Goal: Transaction & Acquisition: Book appointment/travel/reservation

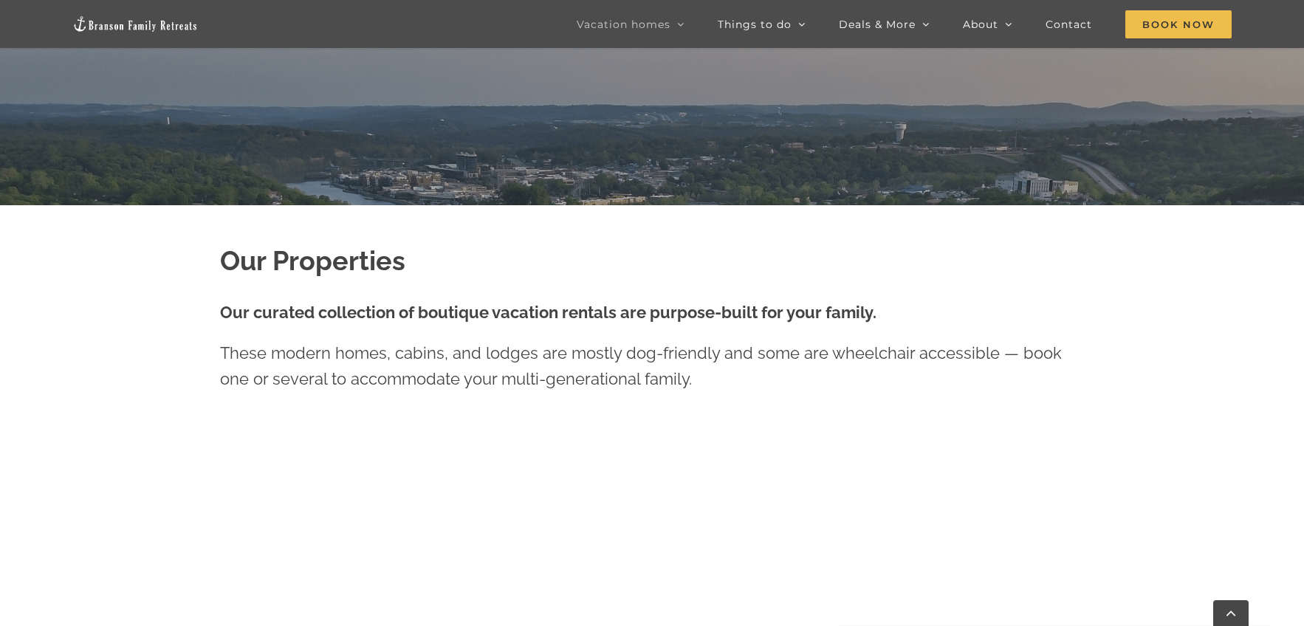
scroll to position [600, 0]
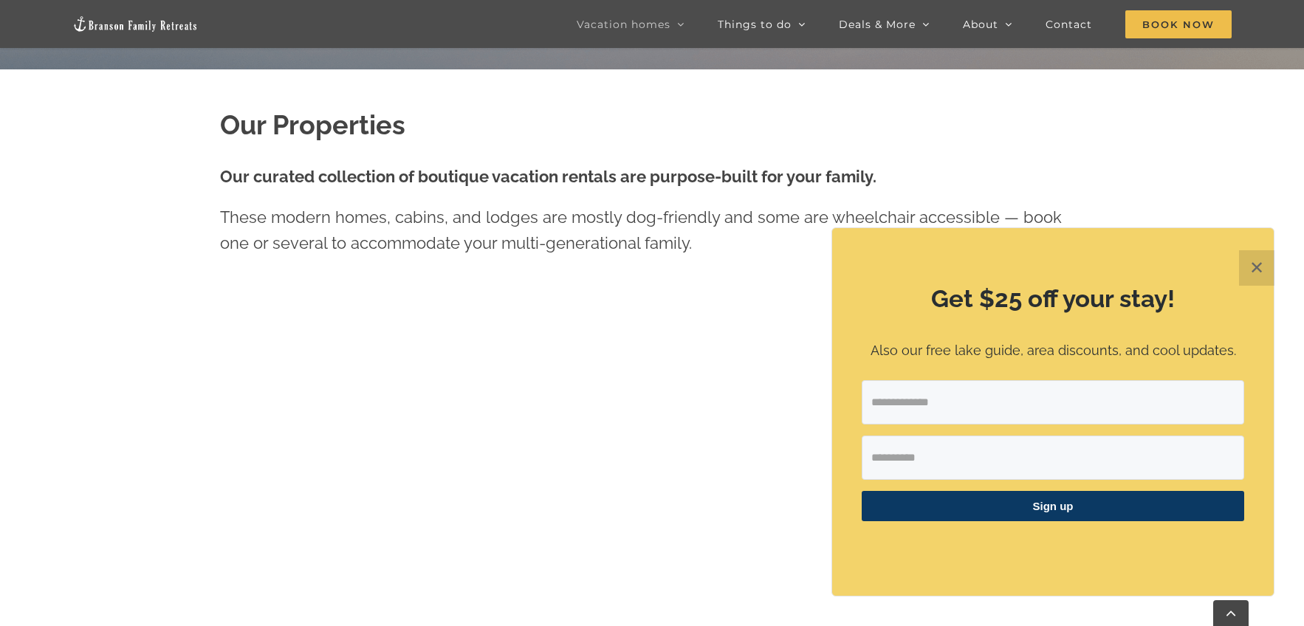
click at [1258, 269] on button "✕" at bounding box center [1256, 267] width 35 height 35
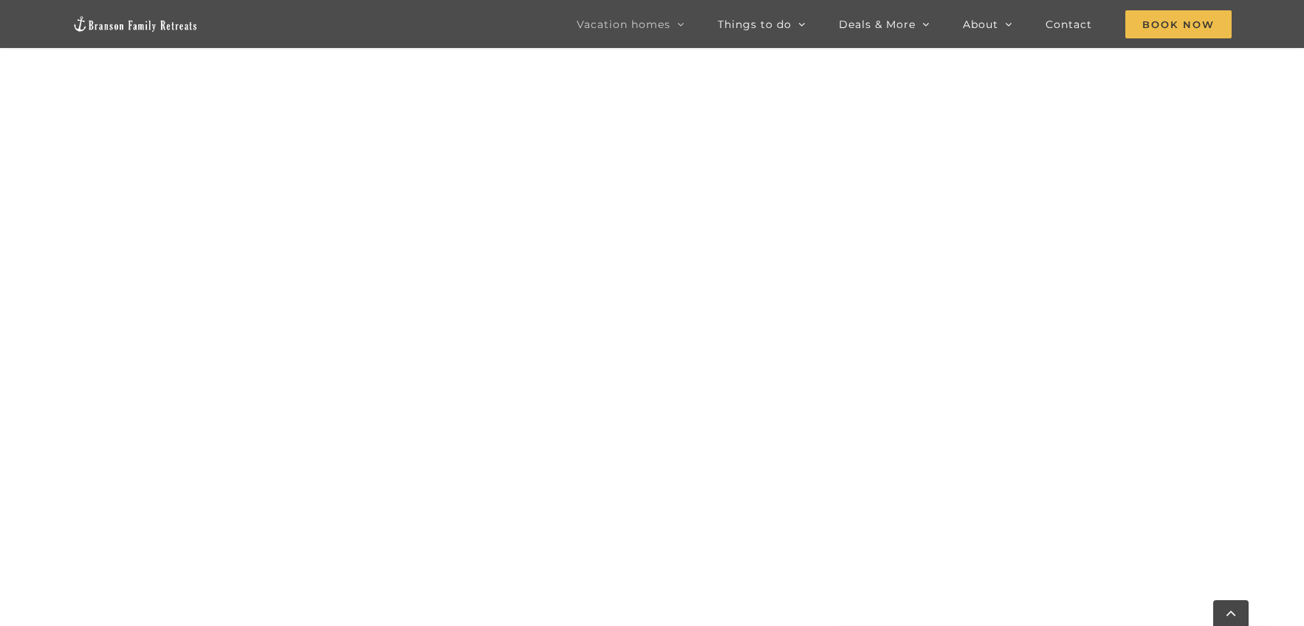
scroll to position [1115, 0]
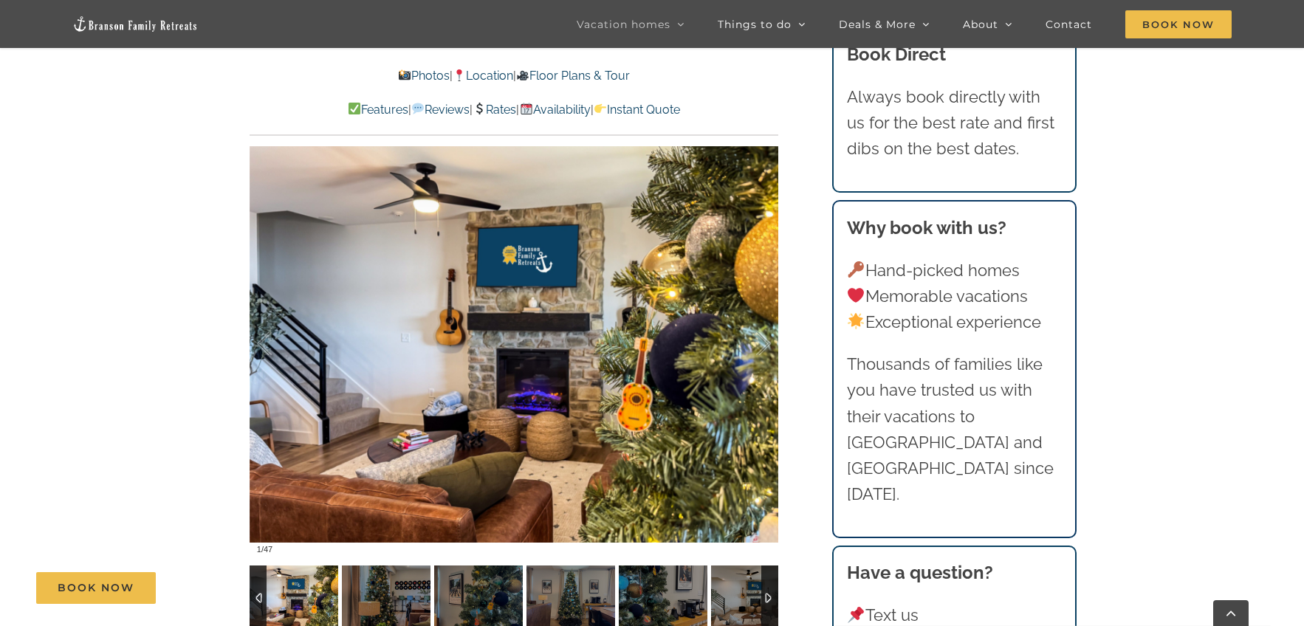
scroll to position [1231, 0]
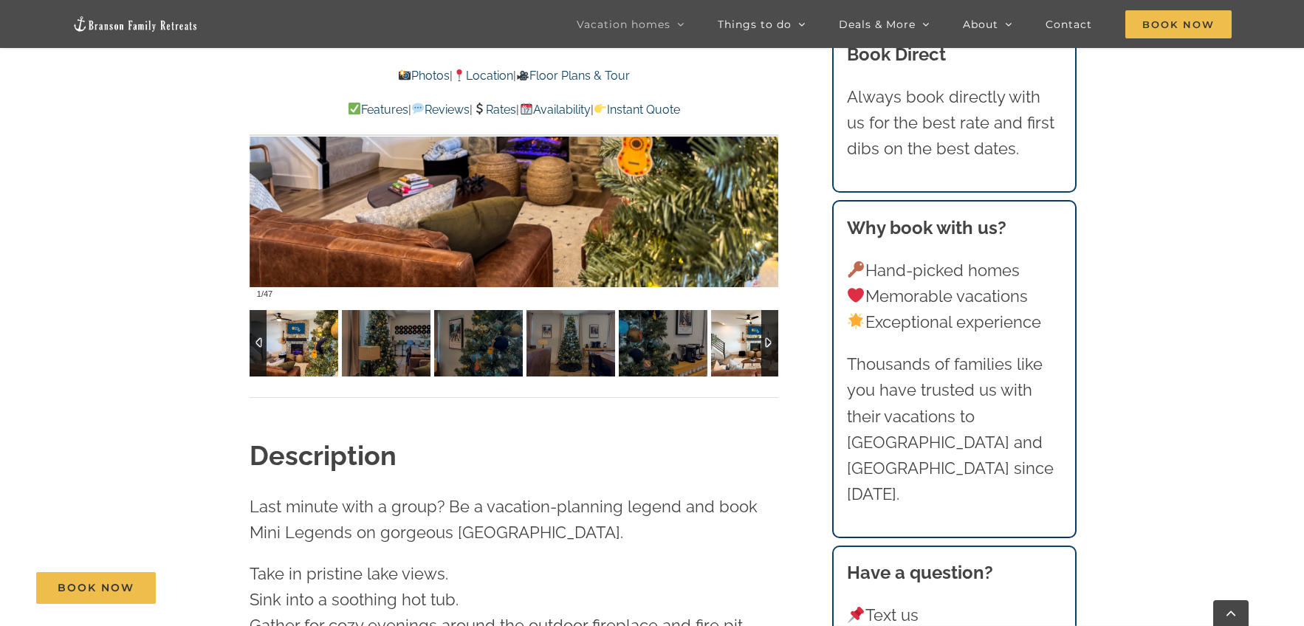
click at [745, 355] on img at bounding box center [755, 343] width 89 height 66
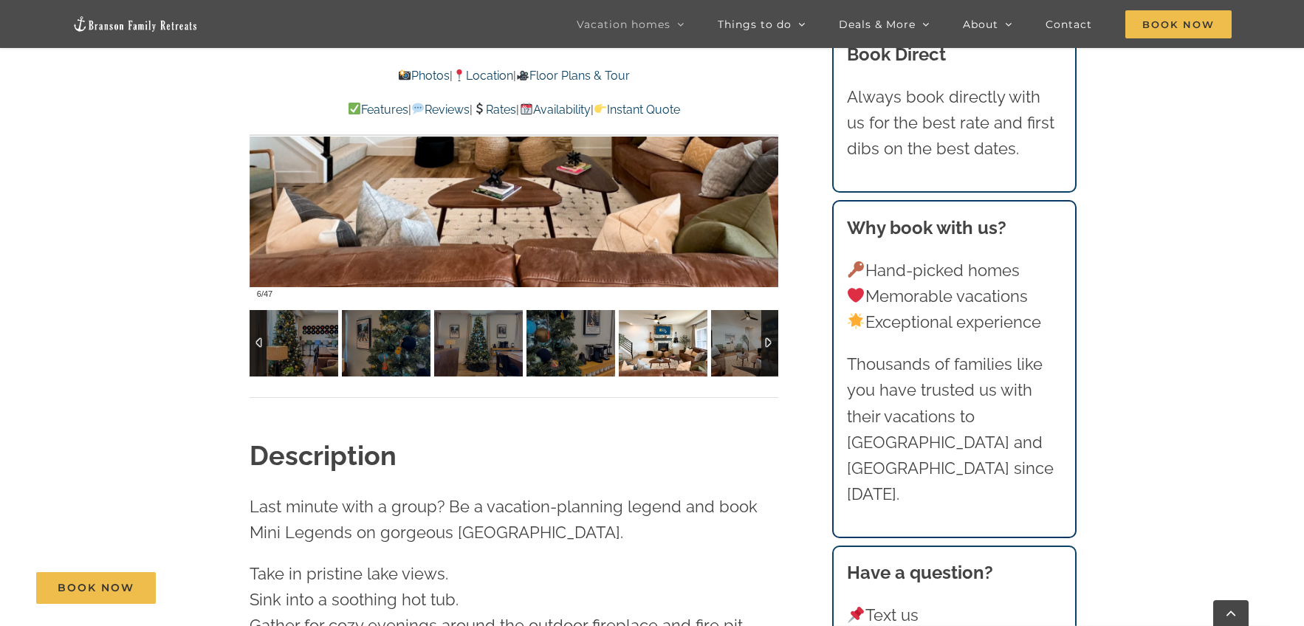
click at [745, 355] on img at bounding box center [755, 343] width 89 height 66
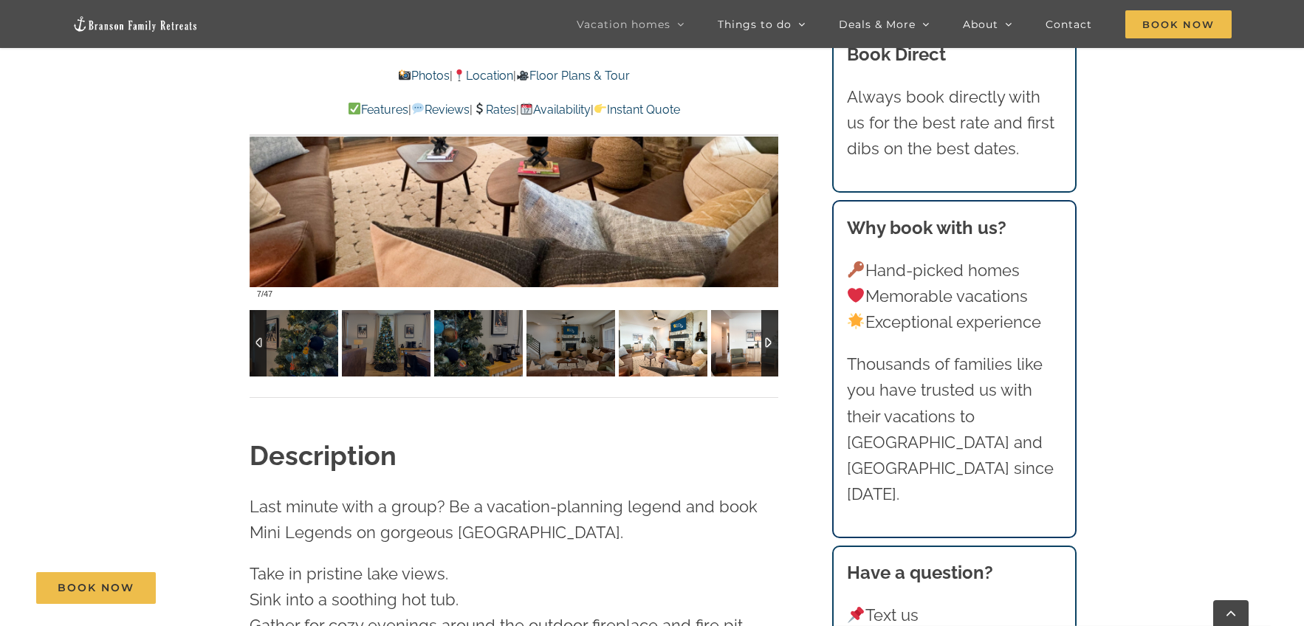
click at [745, 355] on img at bounding box center [755, 343] width 89 height 66
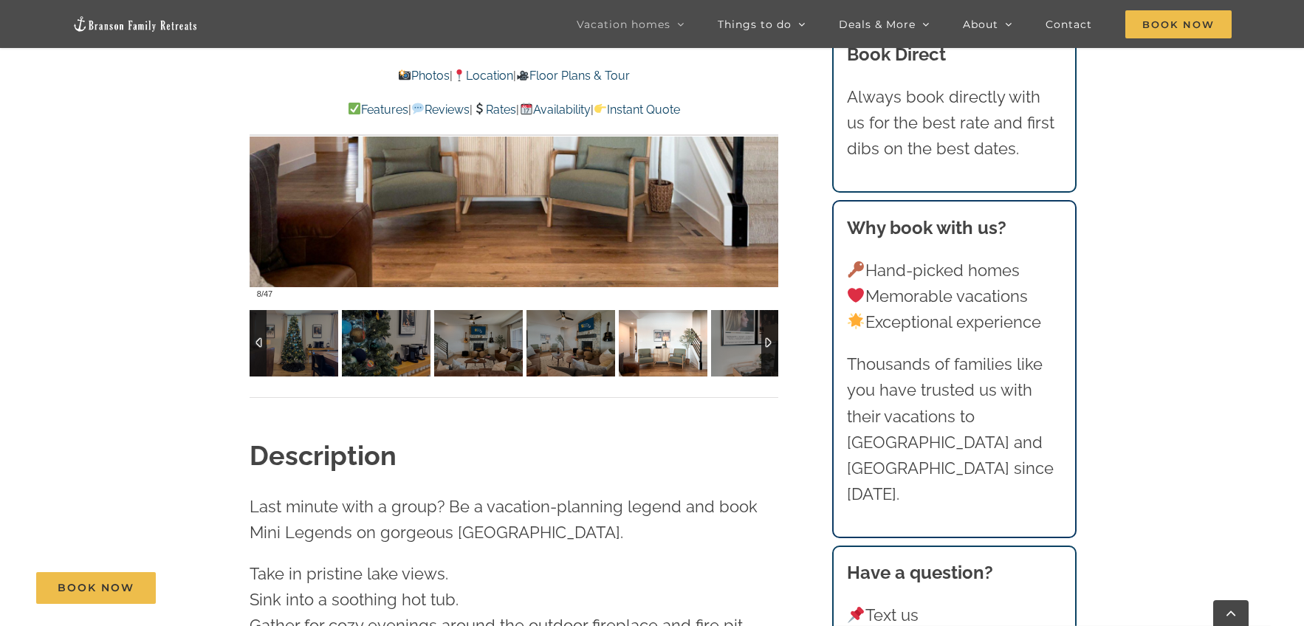
click at [745, 355] on img at bounding box center [755, 343] width 89 height 66
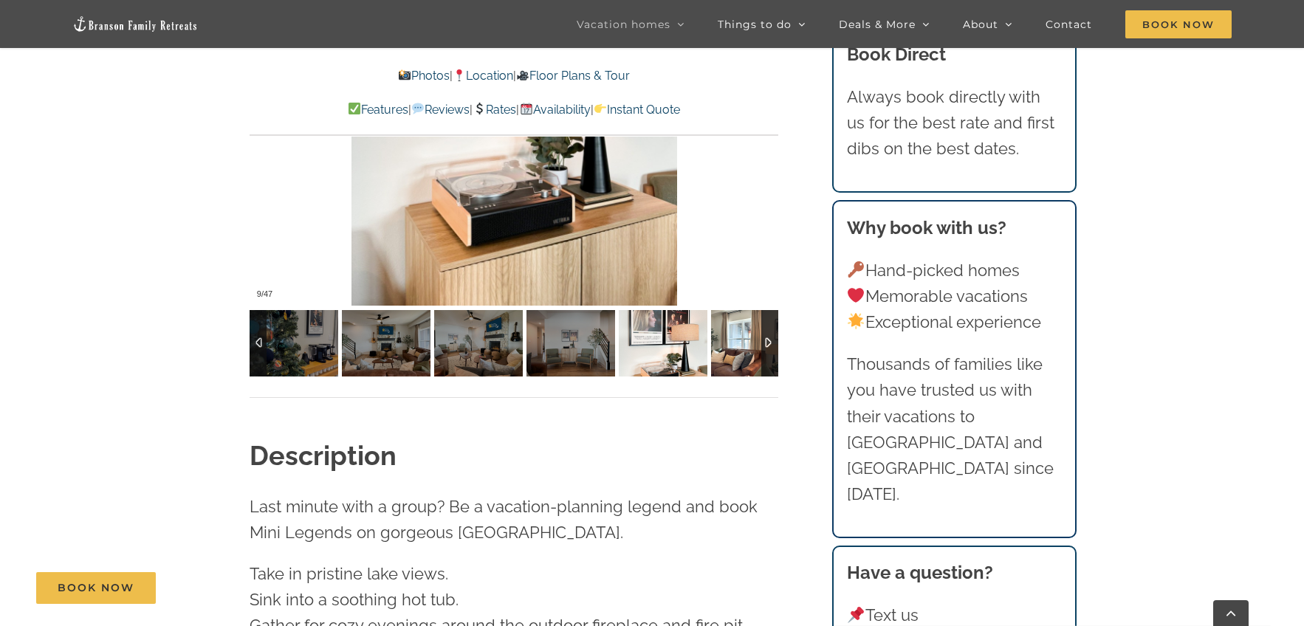
click at [745, 355] on img at bounding box center [755, 343] width 89 height 66
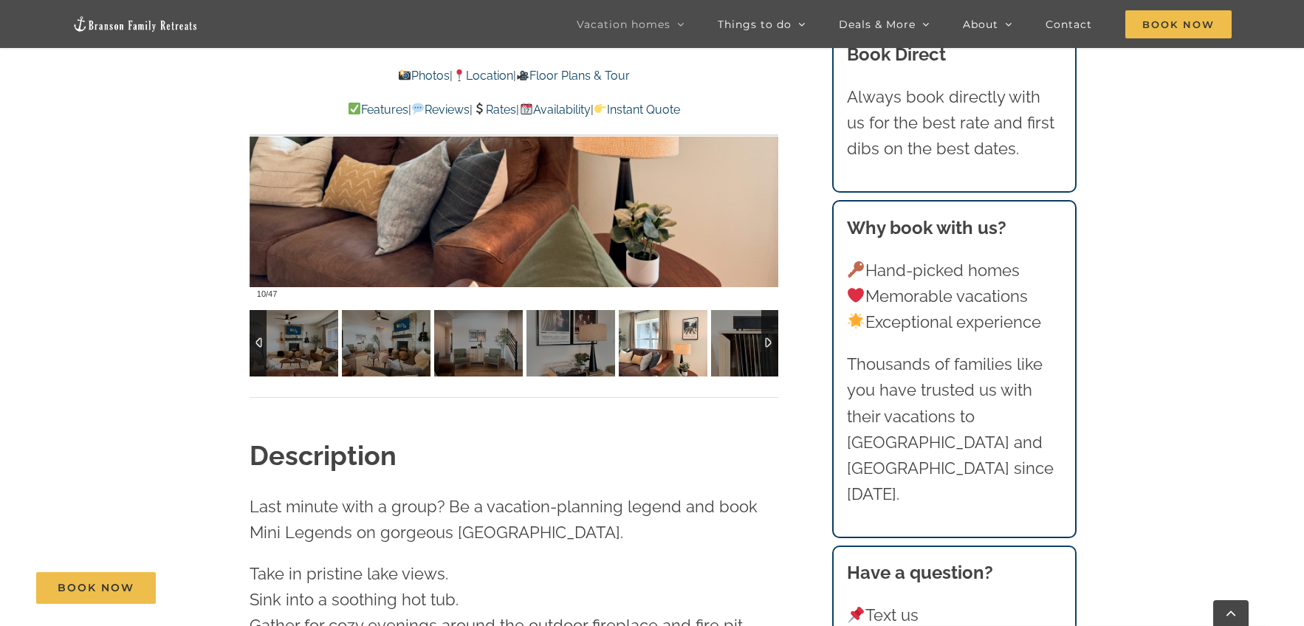
click at [745, 355] on img at bounding box center [755, 343] width 89 height 66
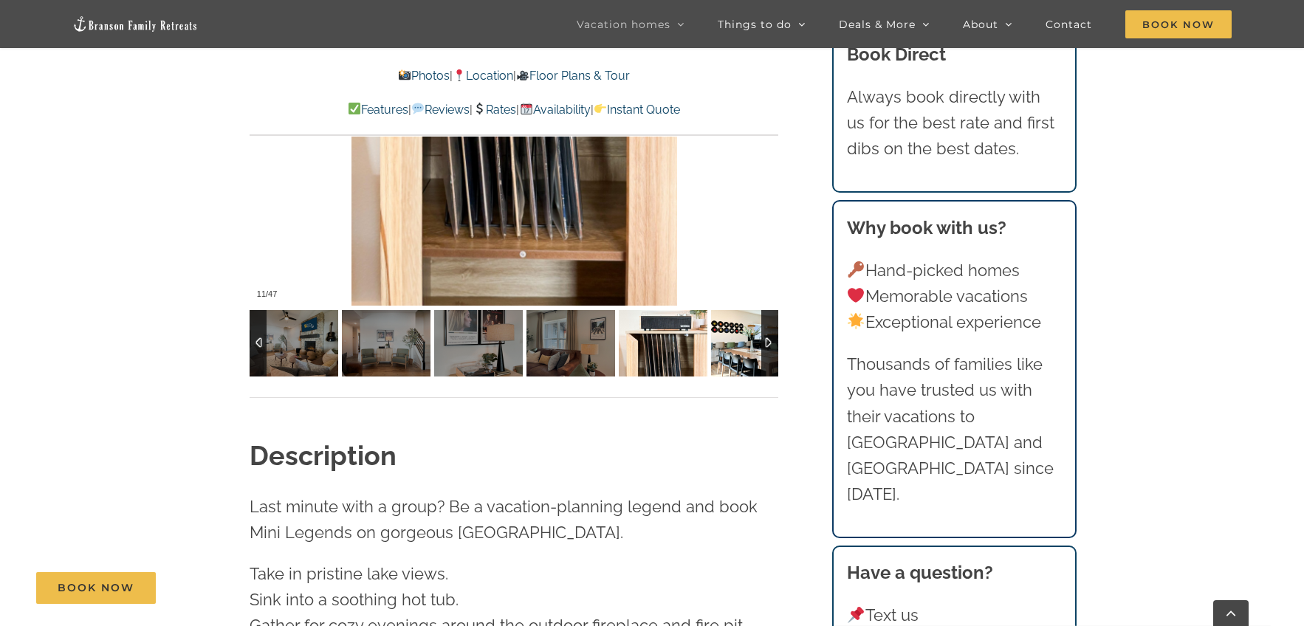
click at [745, 355] on img at bounding box center [755, 343] width 89 height 66
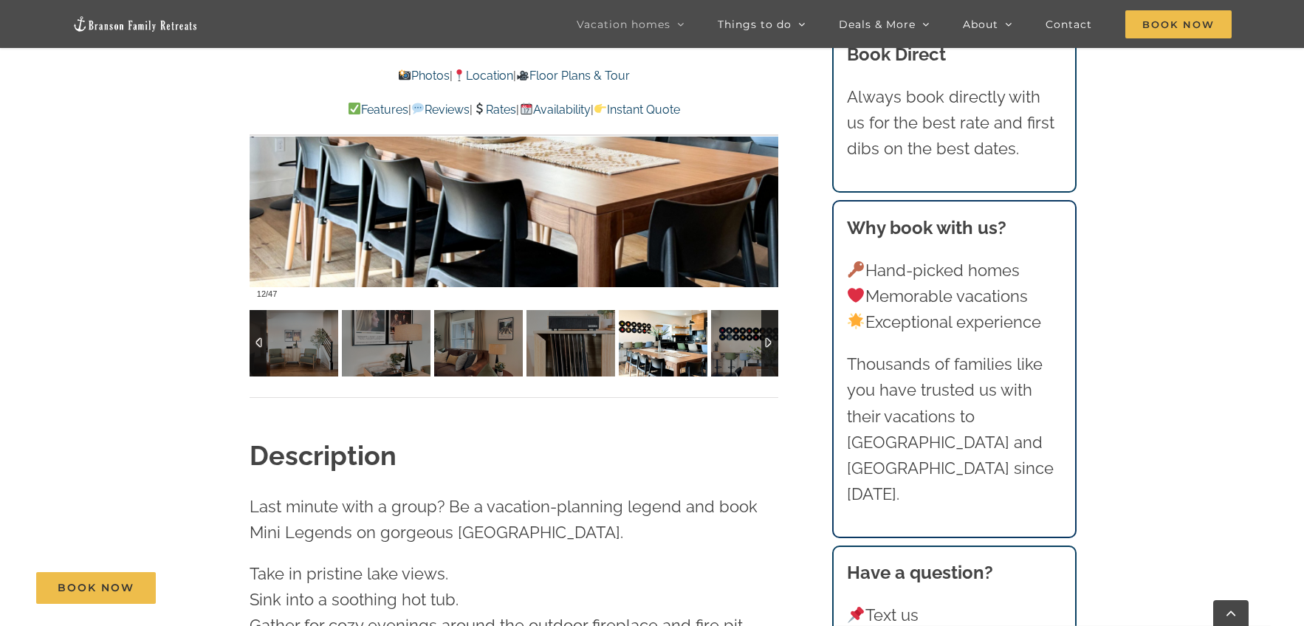
click at [745, 355] on img at bounding box center [755, 343] width 89 height 66
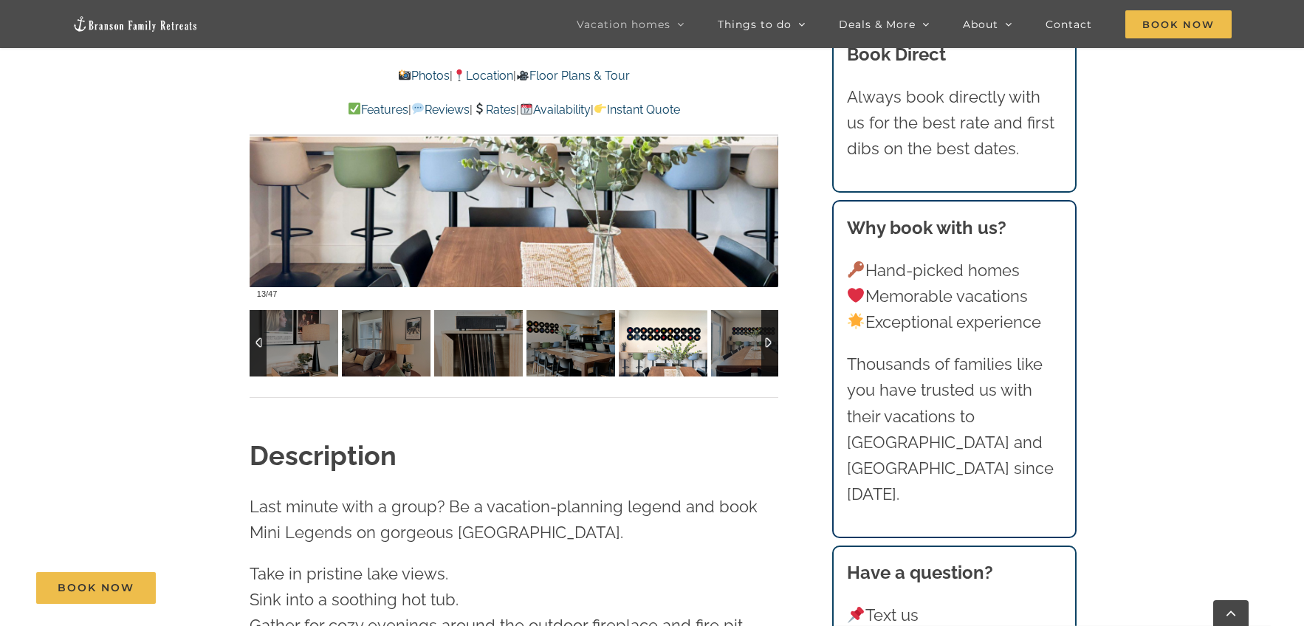
click at [745, 355] on img at bounding box center [755, 343] width 89 height 66
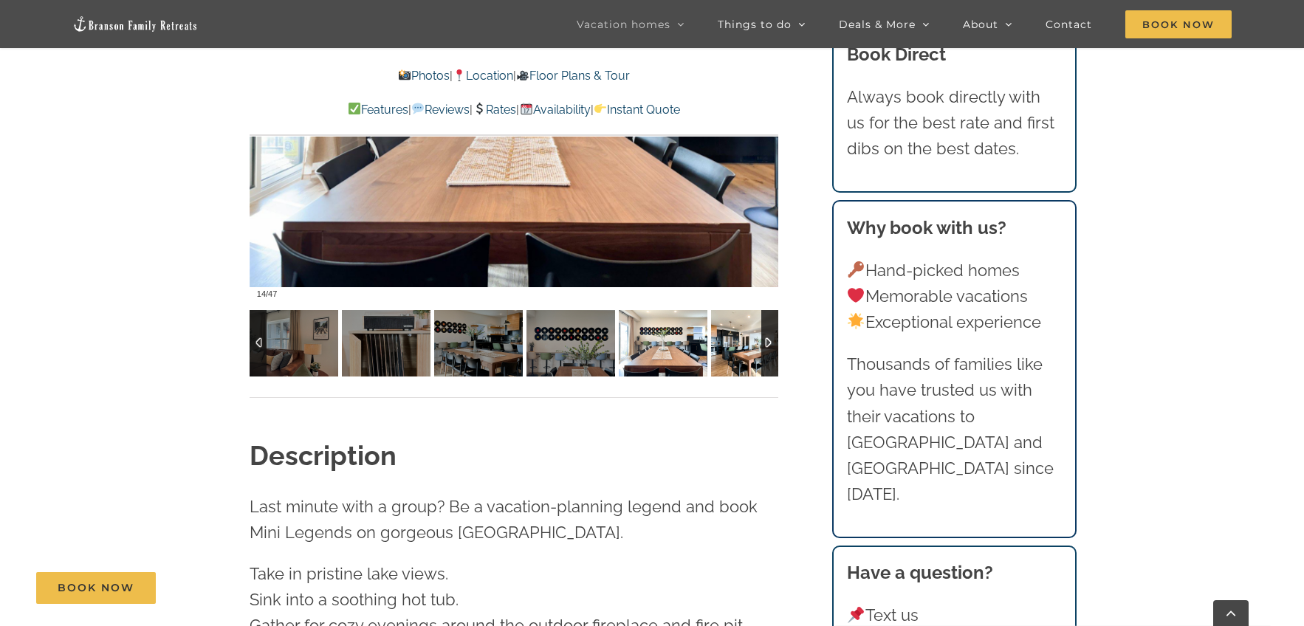
click at [745, 355] on img at bounding box center [755, 343] width 89 height 66
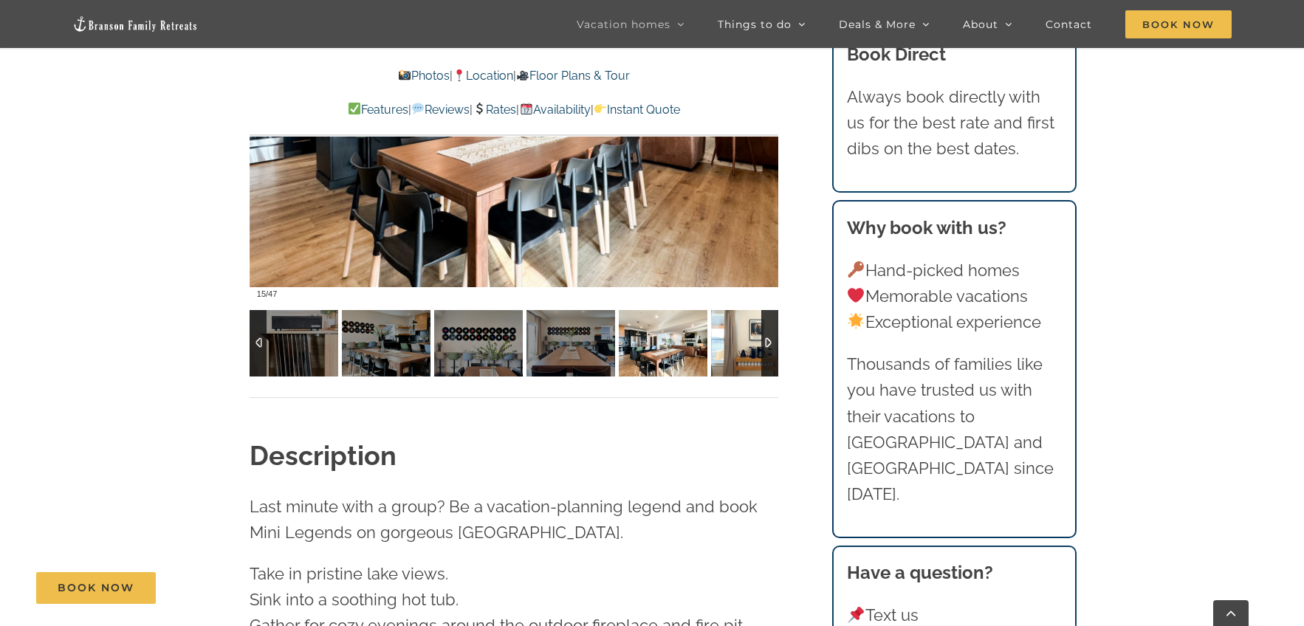
click at [745, 355] on img at bounding box center [755, 343] width 89 height 66
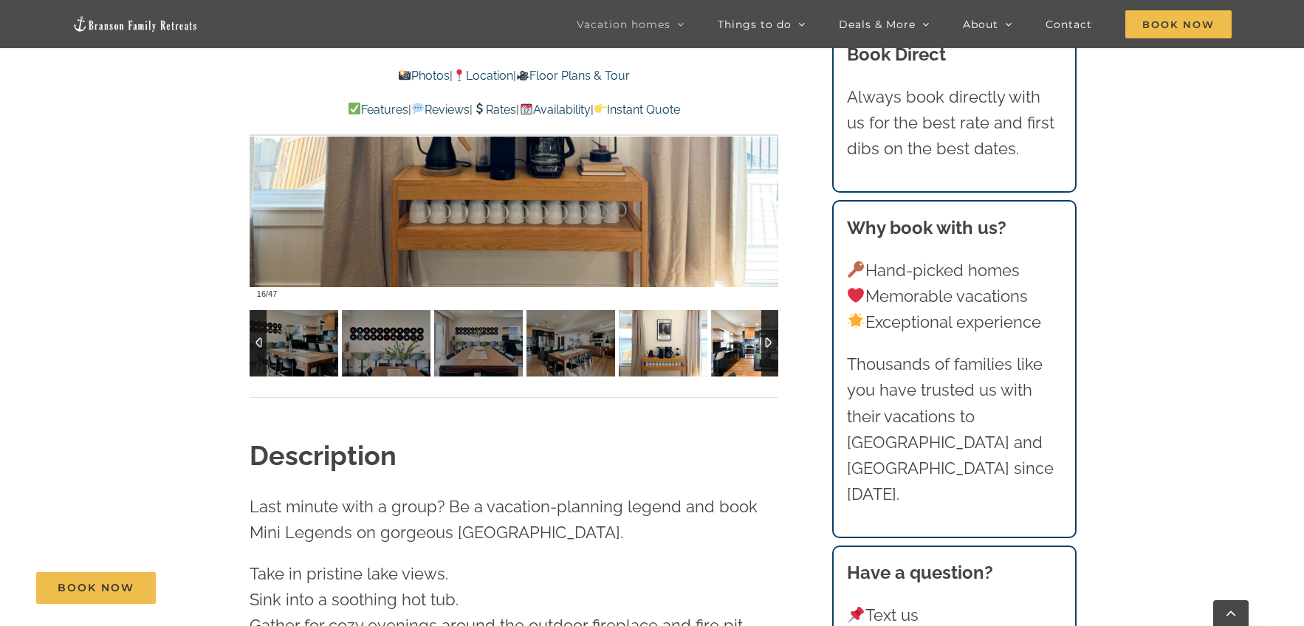
click at [745, 355] on img at bounding box center [755, 343] width 89 height 66
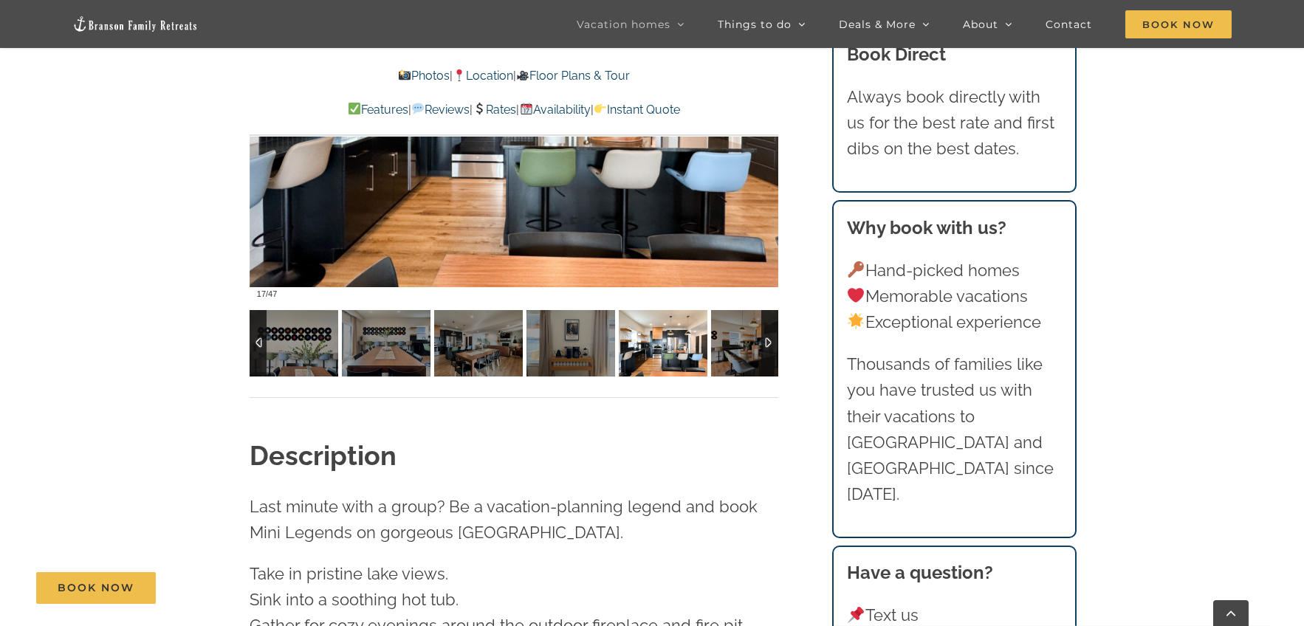
click at [745, 355] on div at bounding box center [1311, 343] width 4339 height 66
click at [745, 355] on img at bounding box center [755, 343] width 89 height 66
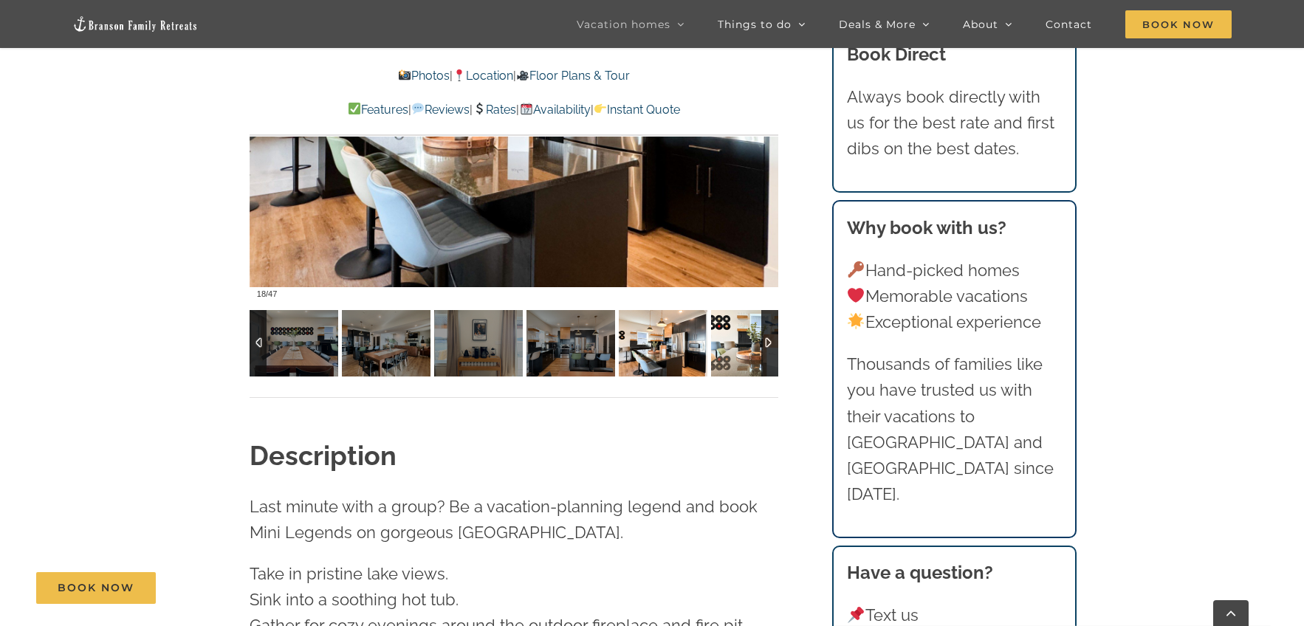
click at [745, 355] on img at bounding box center [755, 343] width 89 height 66
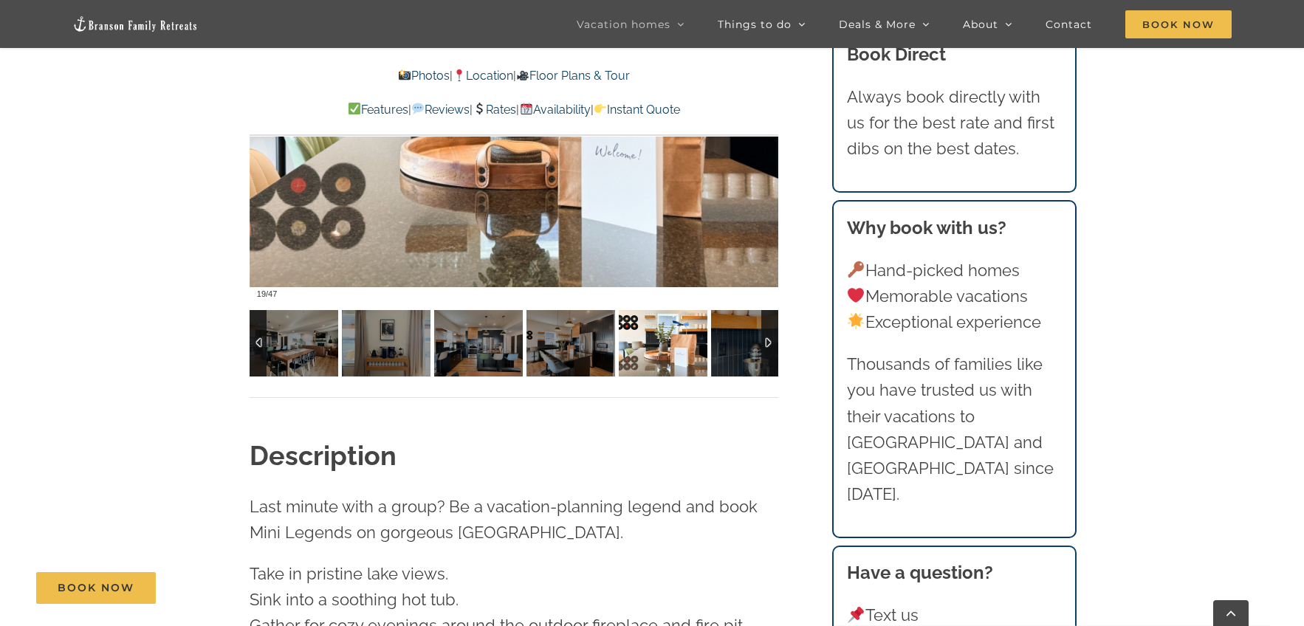
click at [745, 355] on div at bounding box center [1126, 343] width 4339 height 66
click at [745, 355] on img at bounding box center [755, 343] width 89 height 66
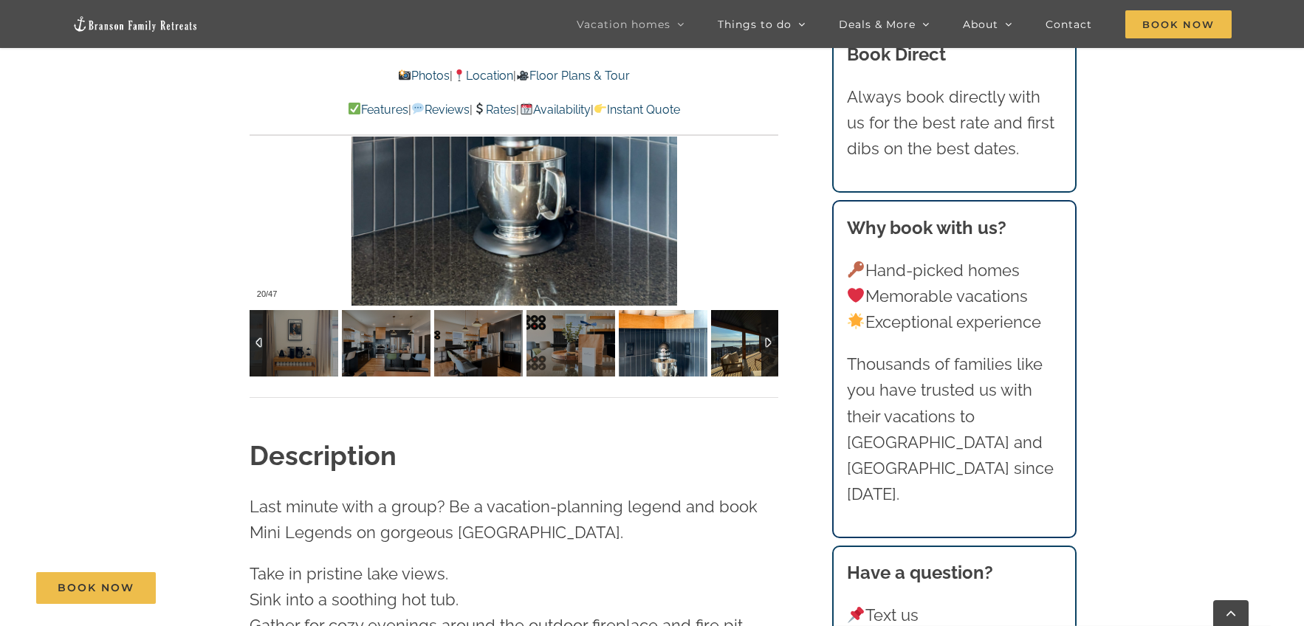
click at [745, 355] on img at bounding box center [755, 343] width 89 height 66
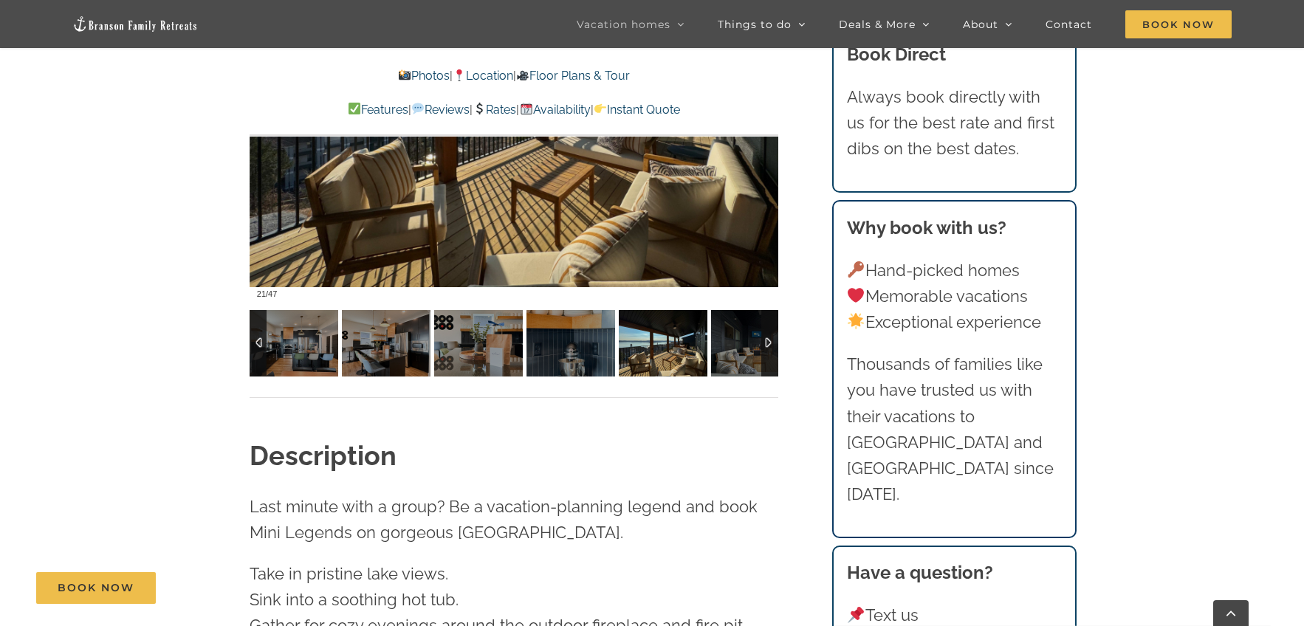
click at [745, 355] on div at bounding box center [941, 343] width 4339 height 66
click at [745, 355] on img at bounding box center [755, 343] width 89 height 66
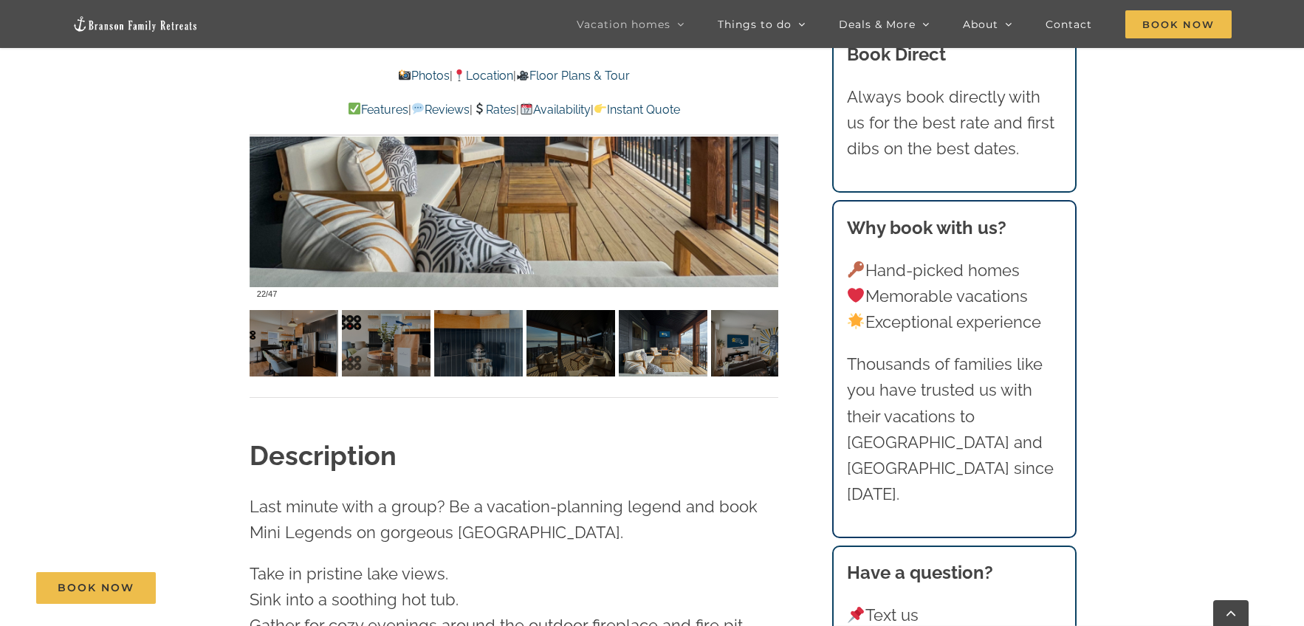
click at [565, 233] on div at bounding box center [514, 88] width 529 height 434
click at [580, 214] on div at bounding box center [514, 88] width 529 height 434
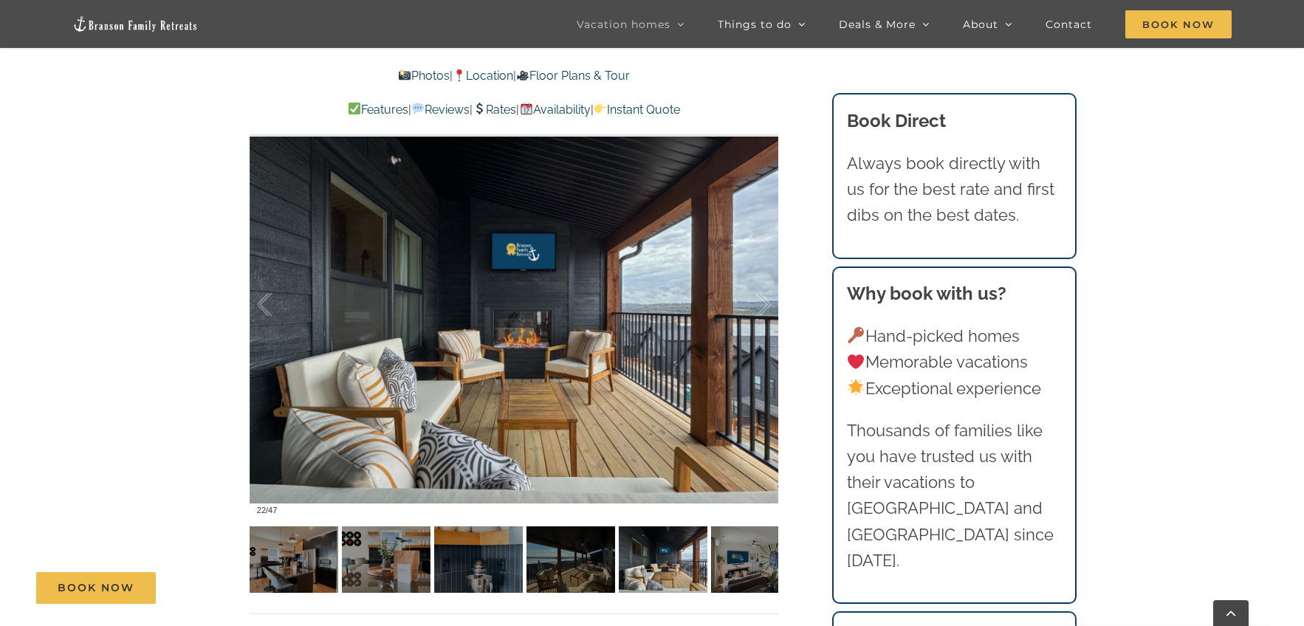
scroll to position [1014, 0]
